Goal: Task Accomplishment & Management: Use online tool/utility

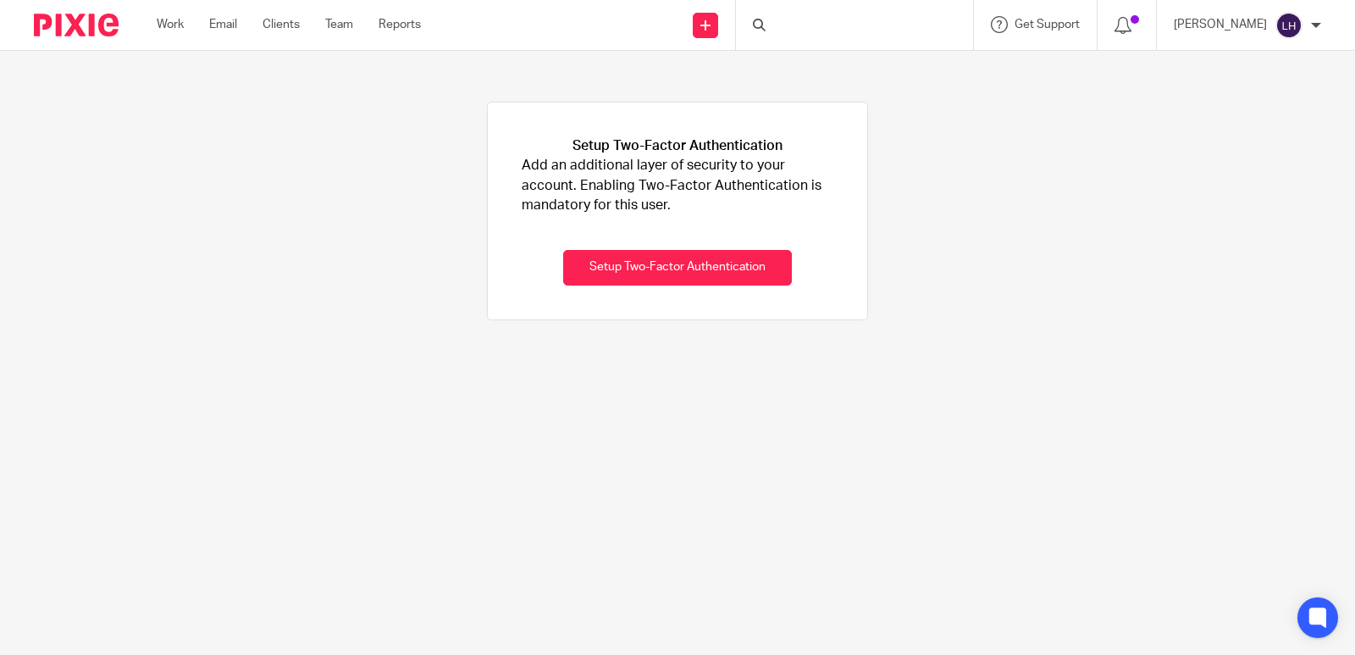
click at [64, 26] on img at bounding box center [76, 25] width 85 height 23
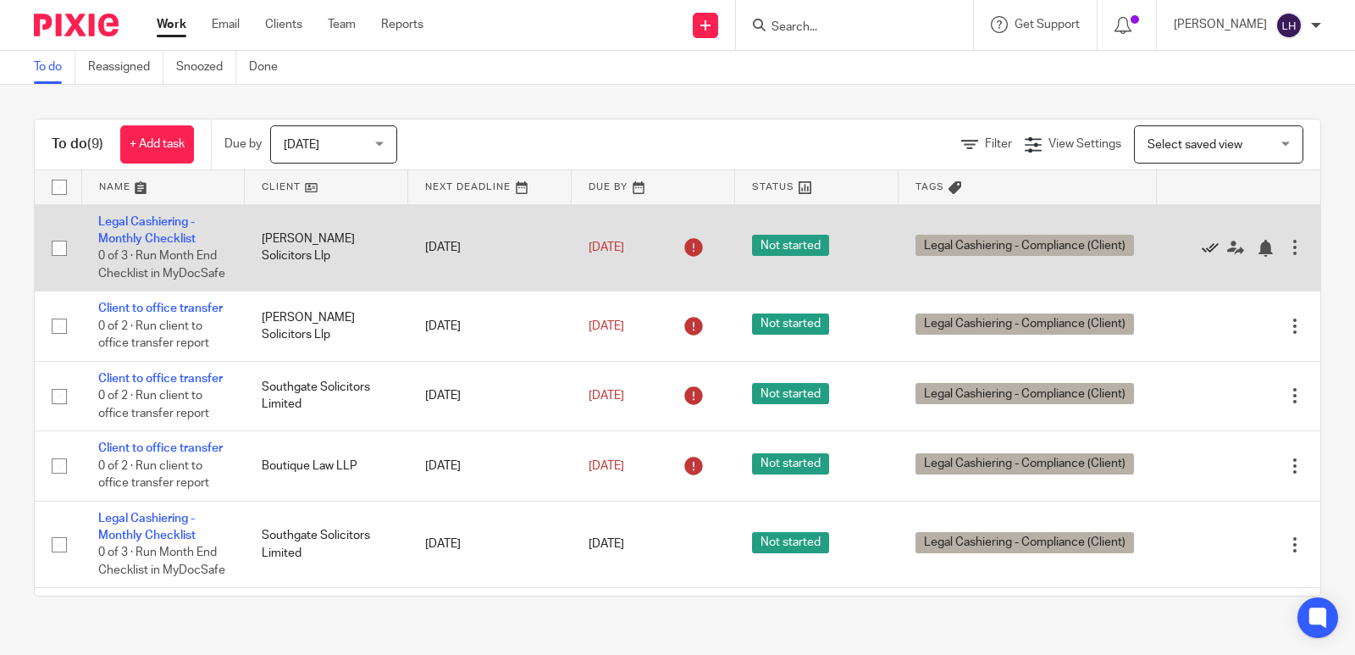
click at [1202, 256] on icon at bounding box center [1210, 248] width 17 height 17
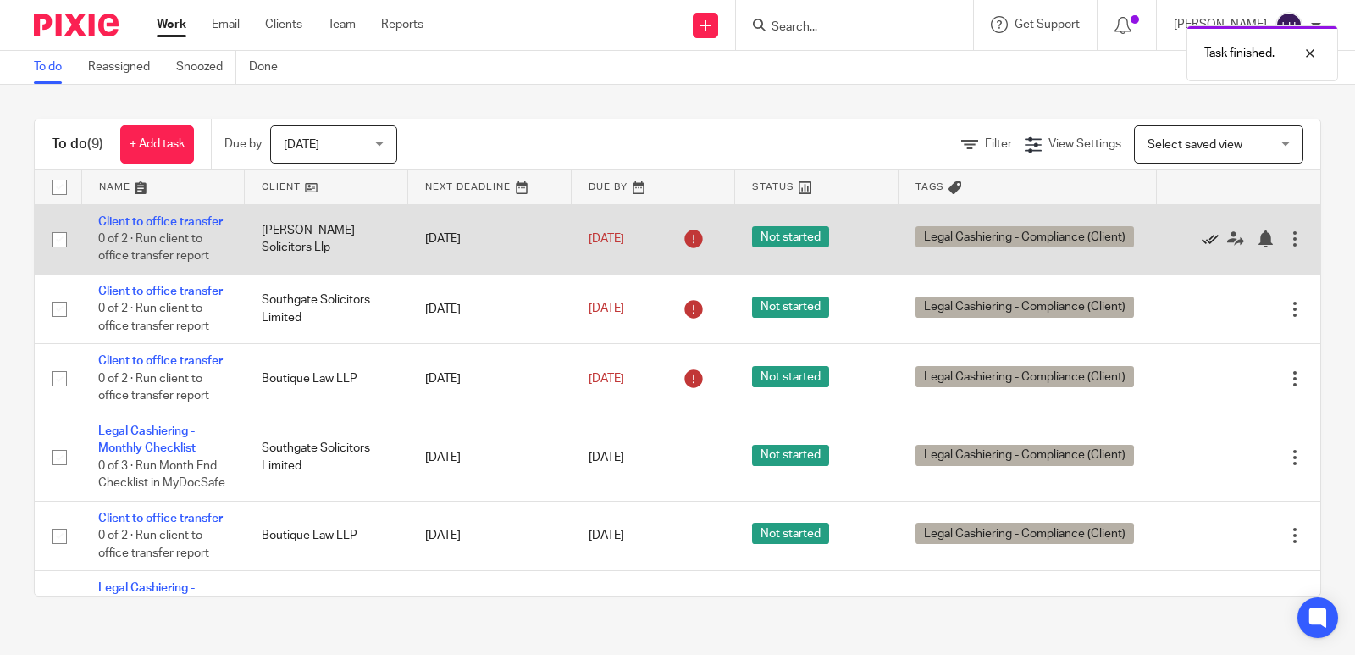
click at [1202, 247] on icon at bounding box center [1210, 238] width 17 height 17
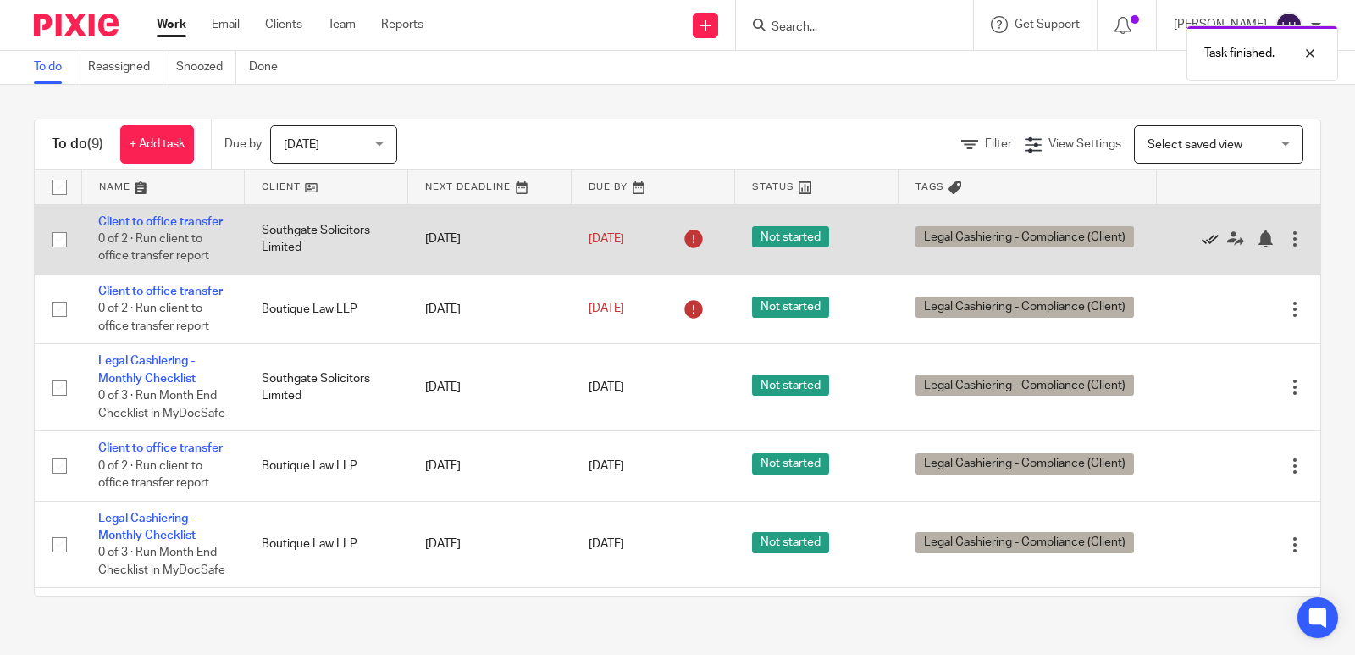
click at [1202, 247] on icon at bounding box center [1210, 238] width 17 height 17
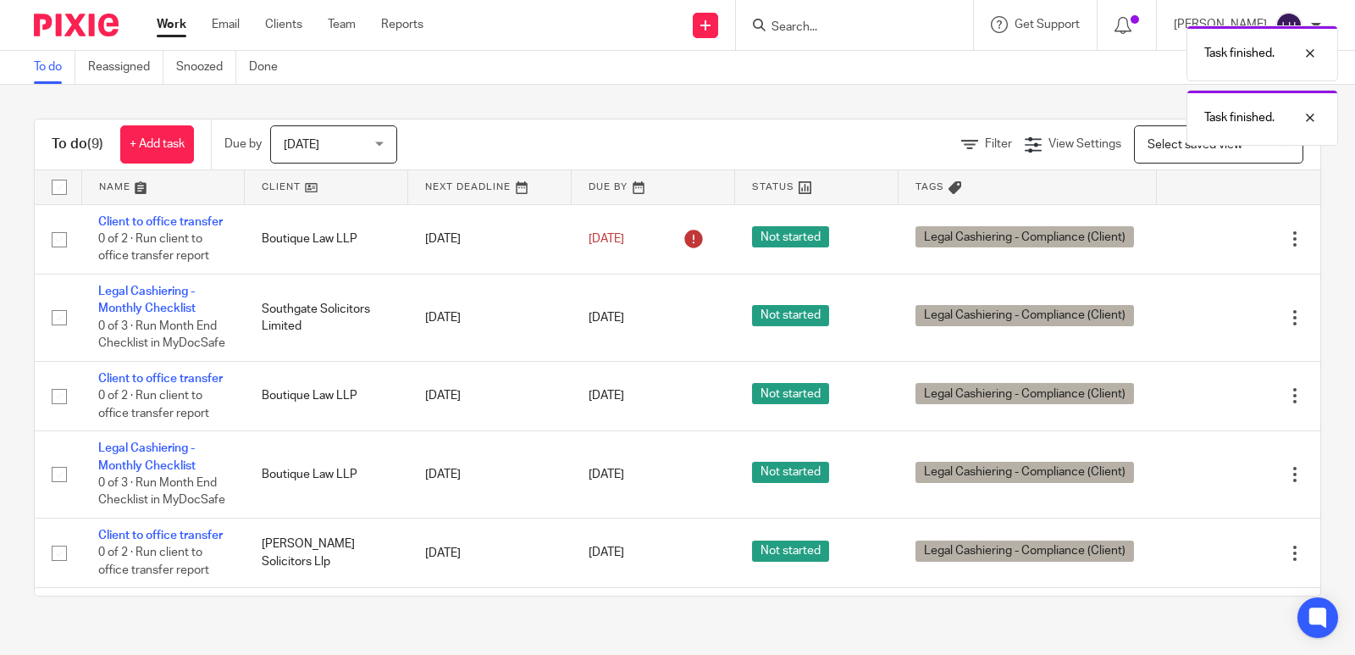
click at [1202, 247] on icon at bounding box center [1210, 238] width 17 height 17
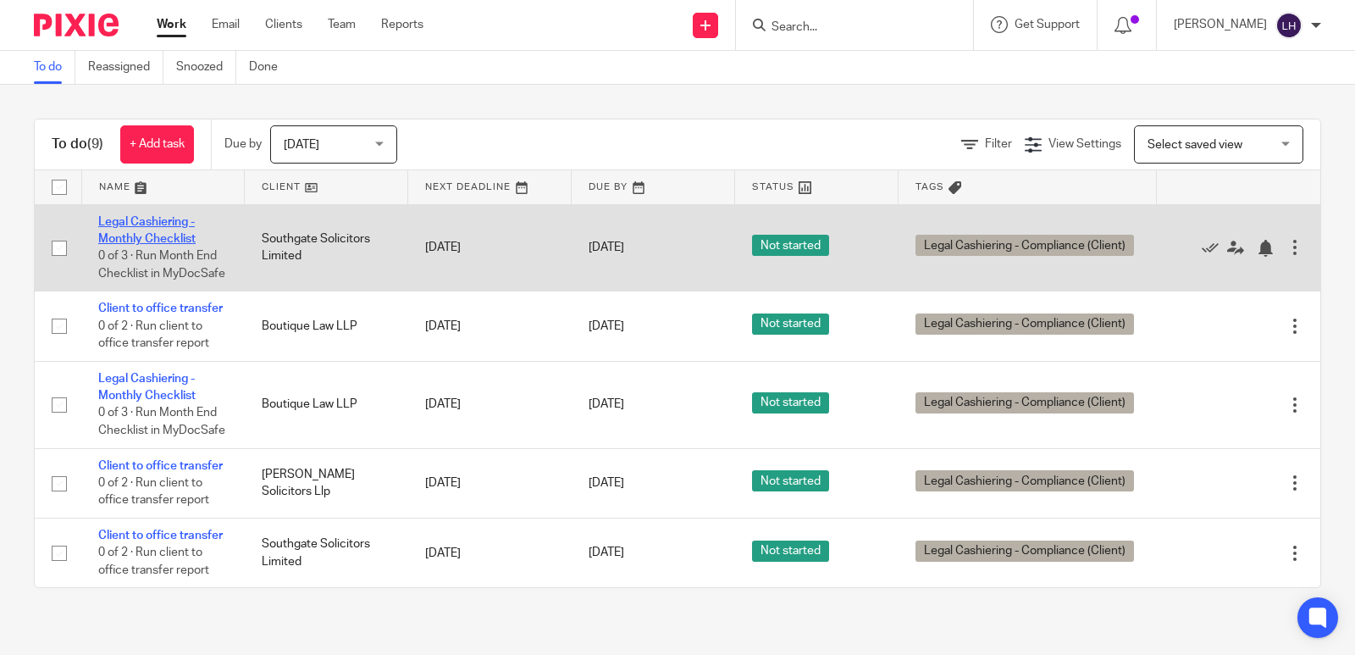
click at [119, 232] on link "Legal Cashiering - Monthly Checklist" at bounding box center [146, 230] width 97 height 29
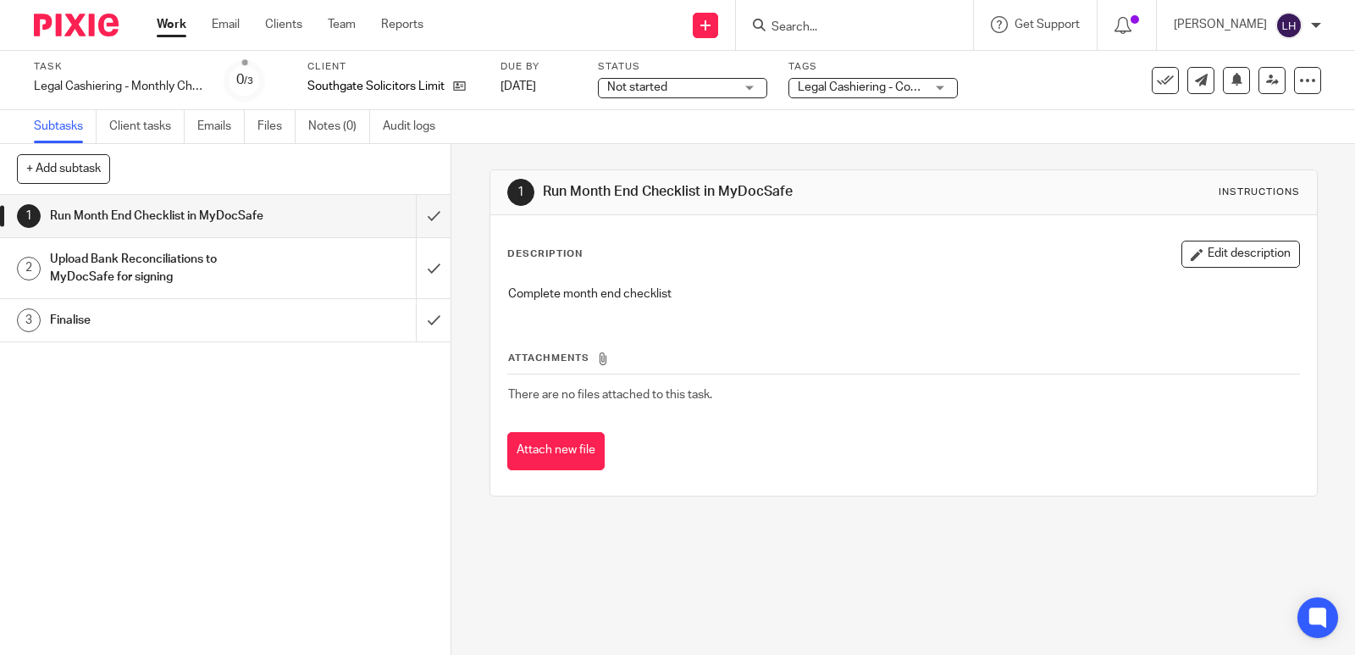
click at [57, 32] on img at bounding box center [76, 25] width 85 height 23
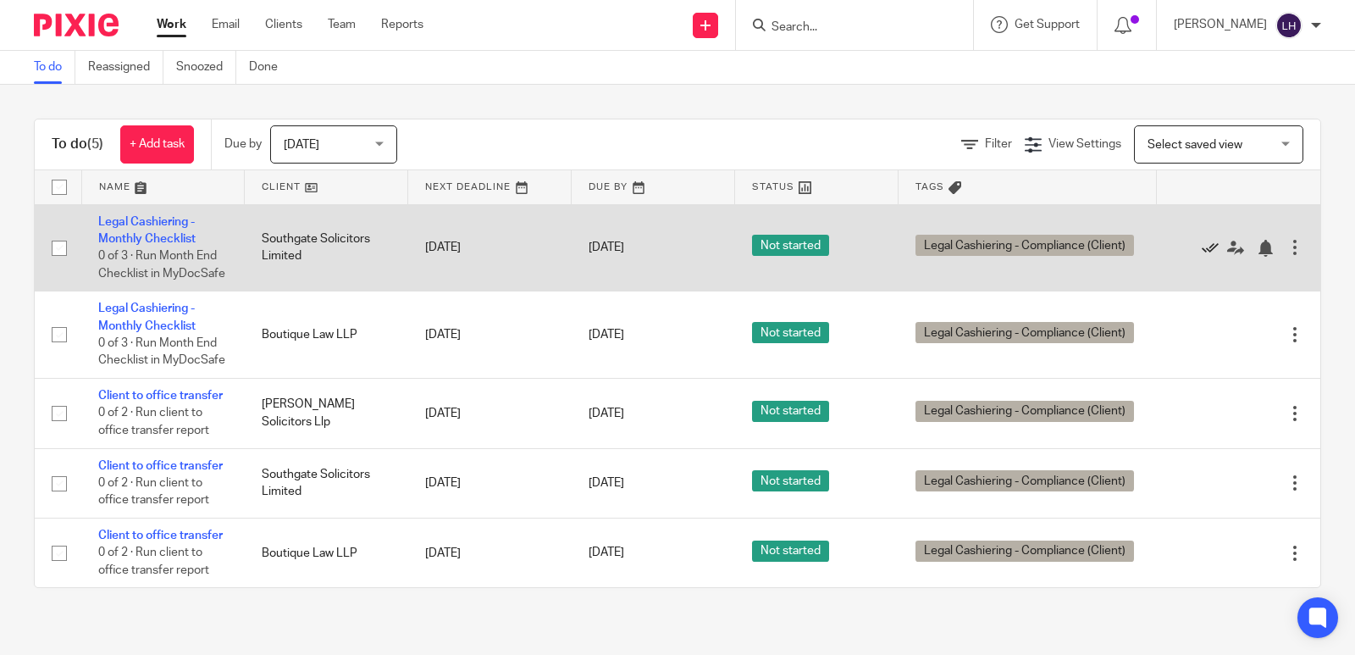
click at [1202, 254] on icon at bounding box center [1210, 248] width 17 height 17
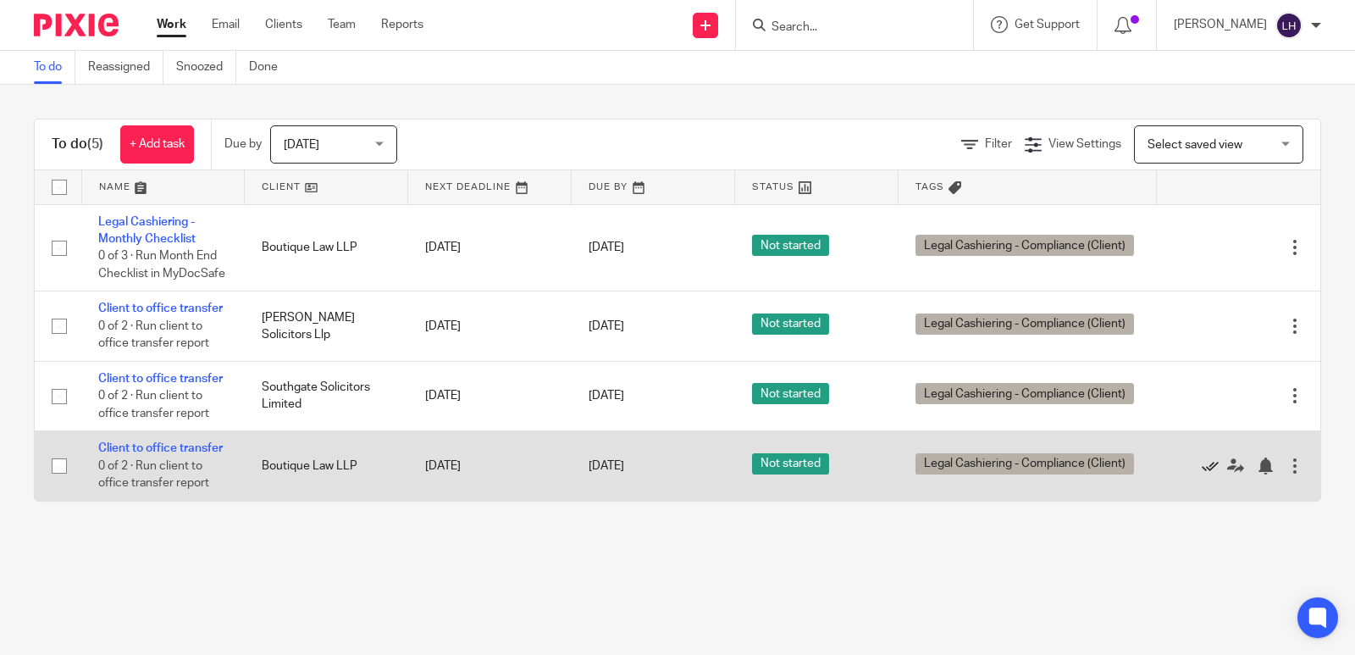
click at [1202, 474] on icon at bounding box center [1210, 465] width 17 height 17
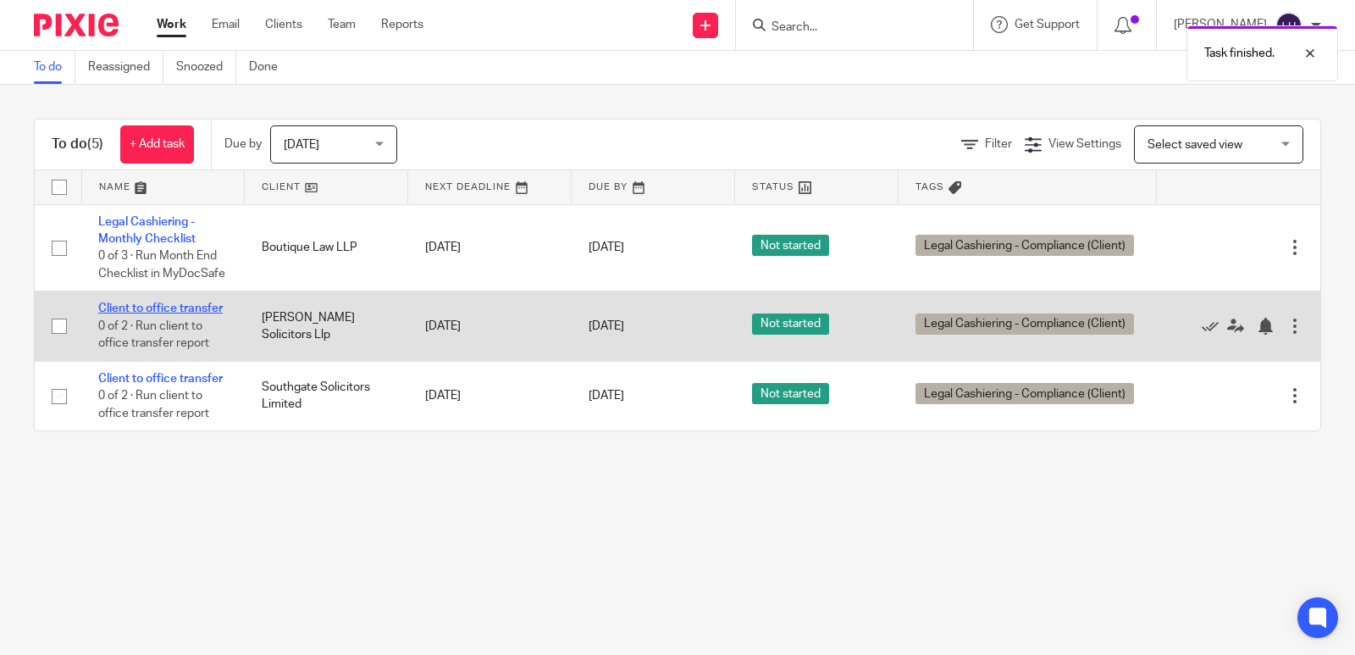
click at [140, 314] on link "Client to office transfer" at bounding box center [160, 308] width 124 height 12
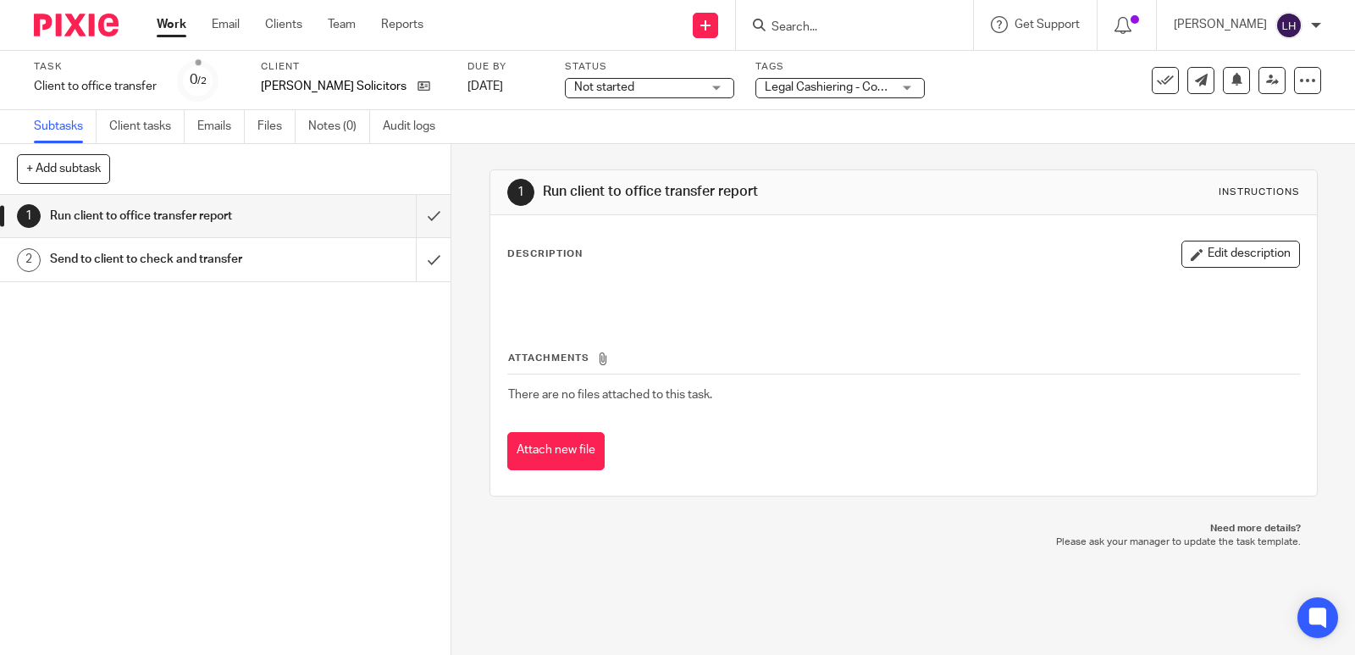
click at [86, 30] on img at bounding box center [76, 25] width 85 height 23
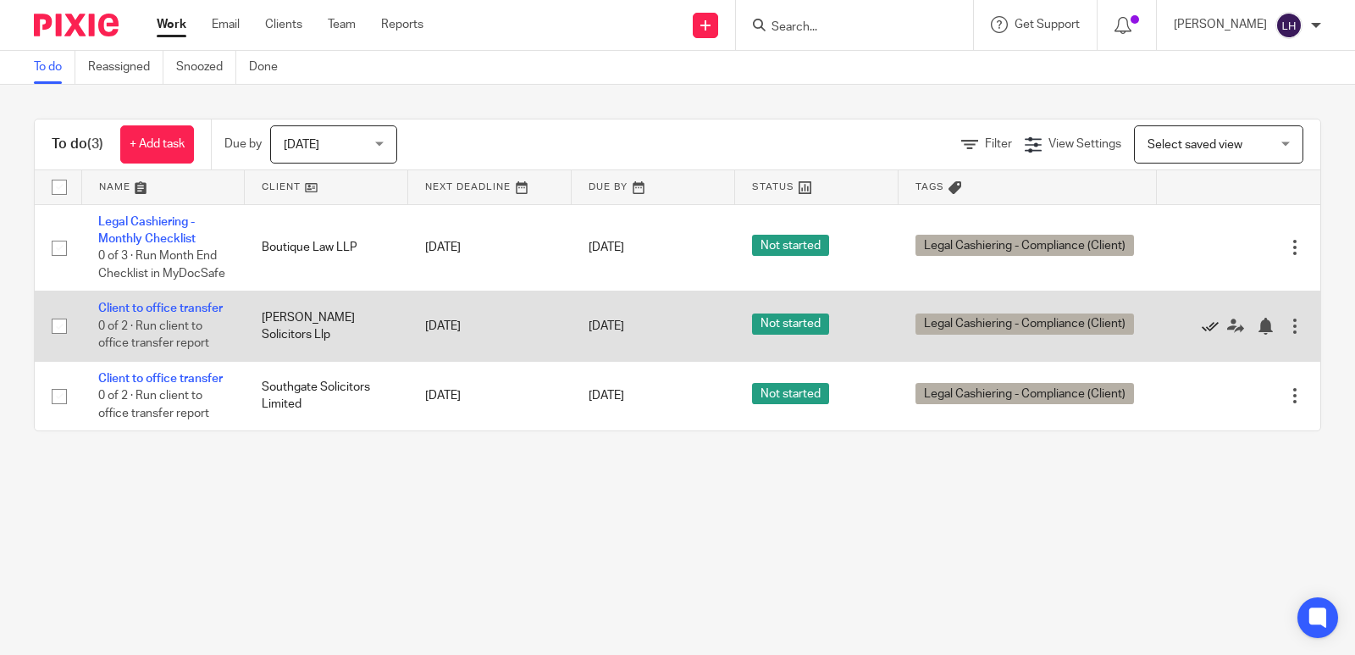
click at [1202, 335] on icon at bounding box center [1210, 326] width 17 height 17
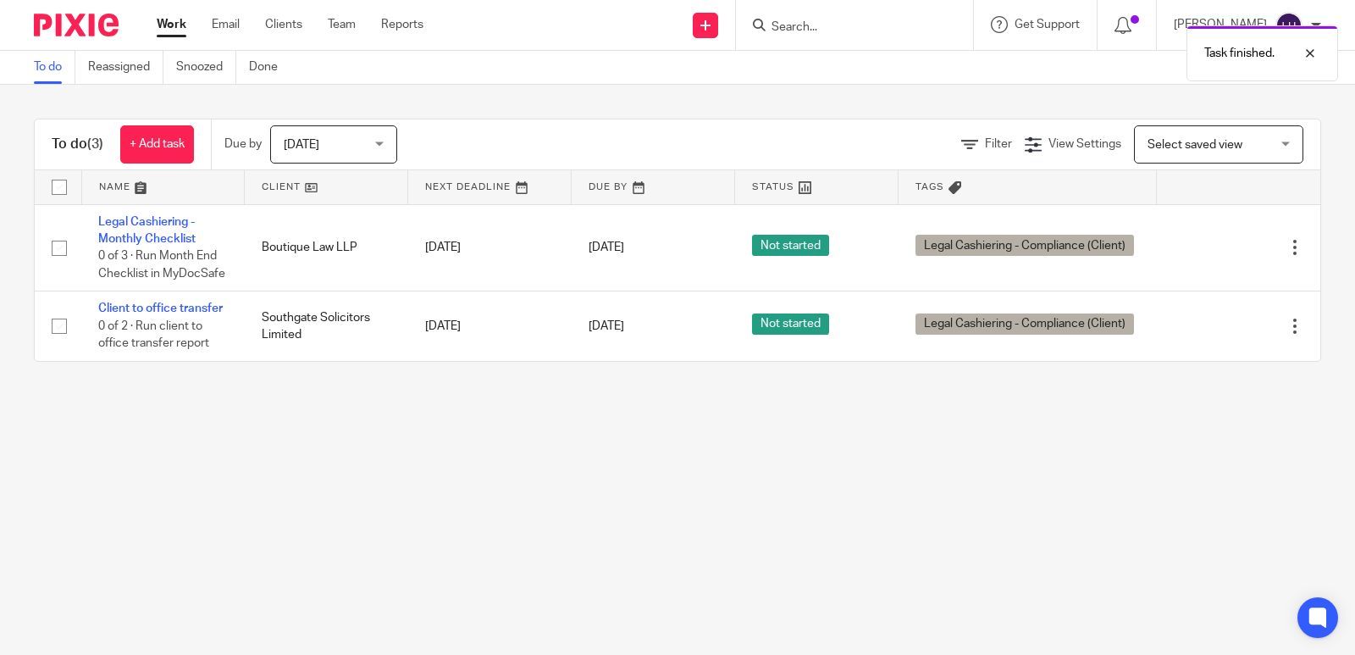
click at [1202, 335] on icon at bounding box center [1210, 326] width 17 height 17
